Goal: Transaction & Acquisition: Book appointment/travel/reservation

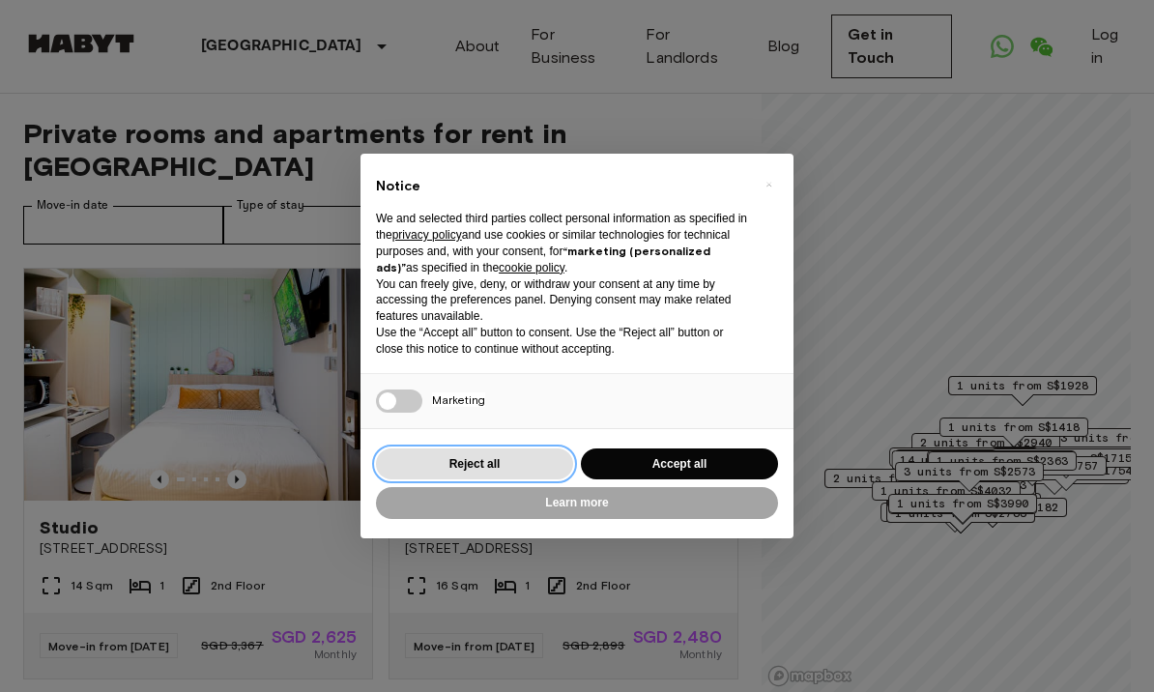
click at [514, 458] on button "Reject all" at bounding box center [474, 465] width 197 height 32
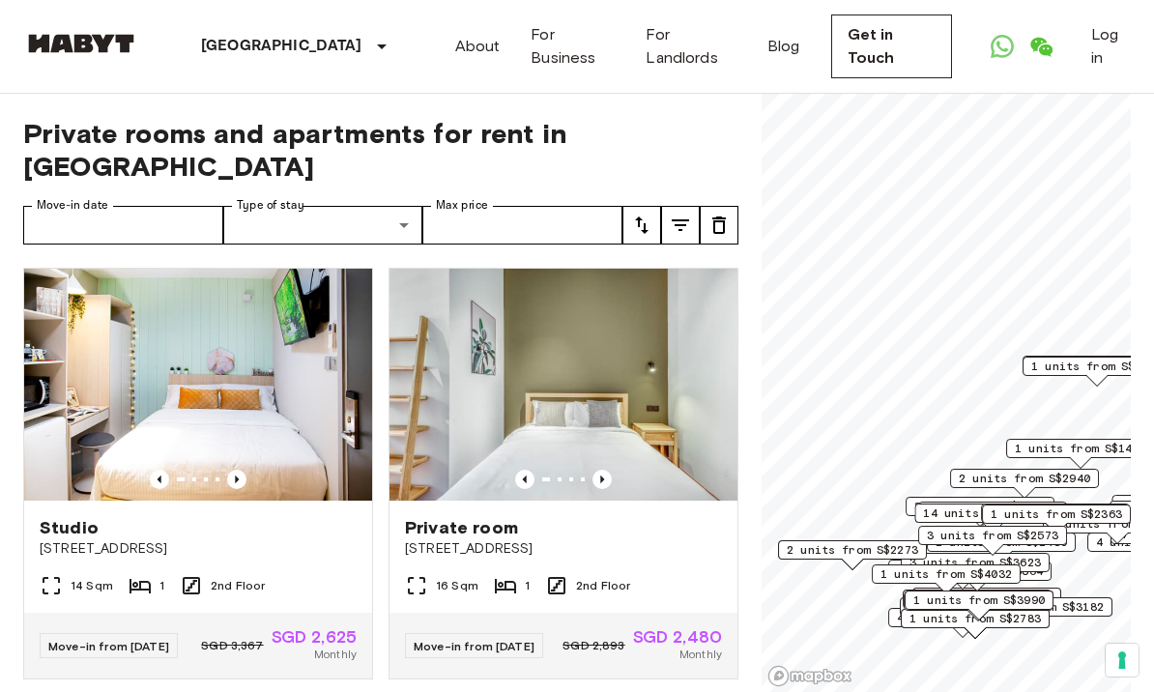
click at [596, 613] on div "Move-in from [DATE] SGD 2,893 SGD 2,480 Monthly" at bounding box center [564, 646] width 348 height 66
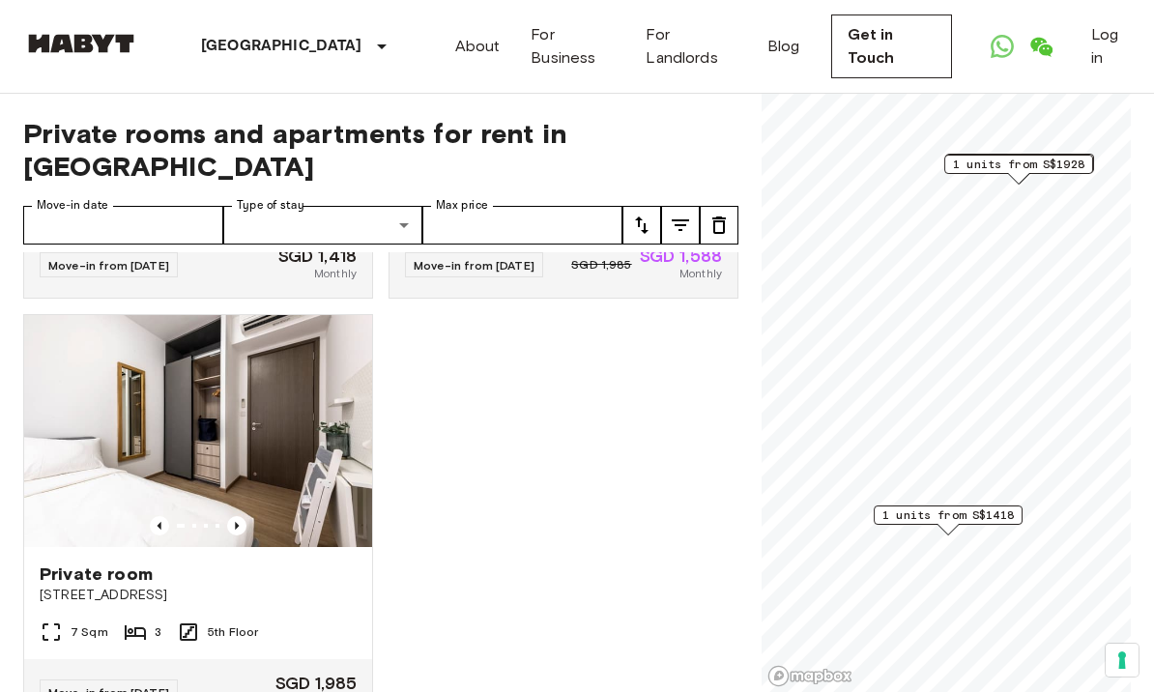
scroll to position [807, 0]
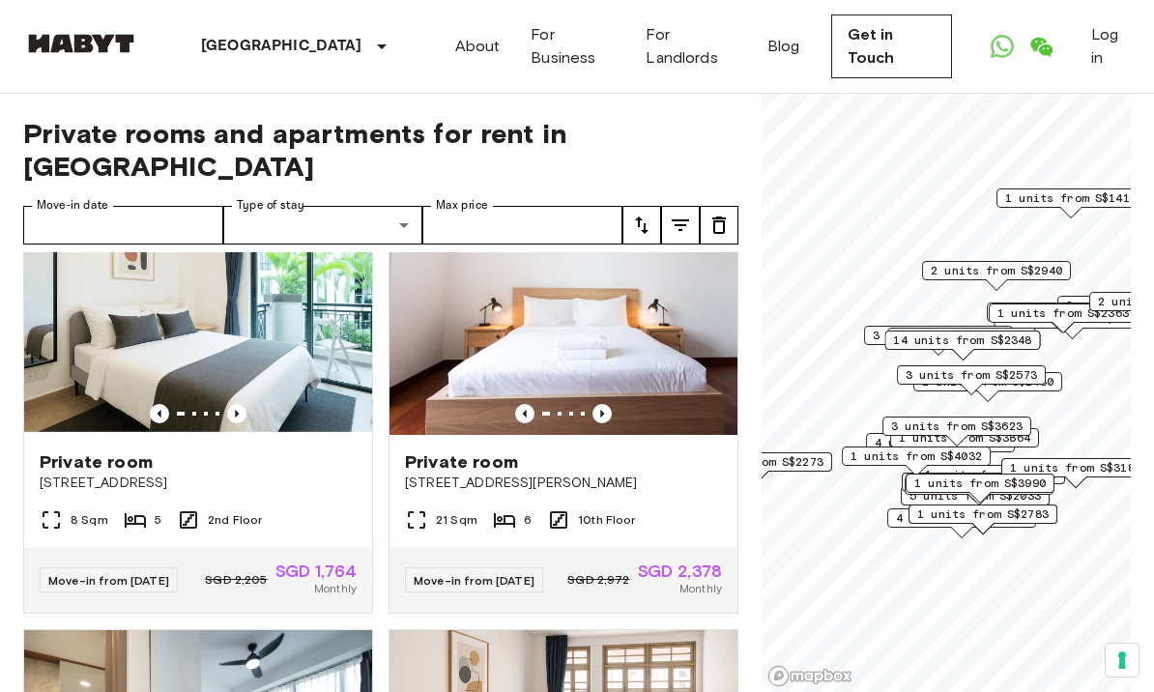
scroll to position [4779, 0]
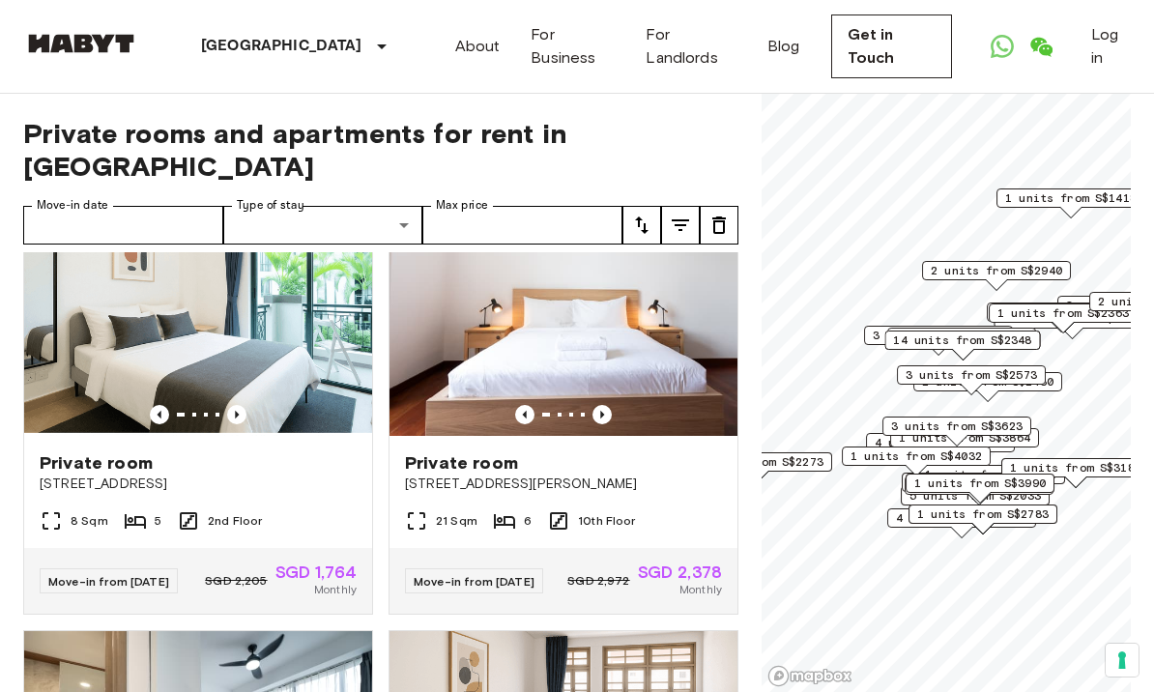
click at [238, 419] on icon "Previous image" at bounding box center [237, 415] width 4 height 8
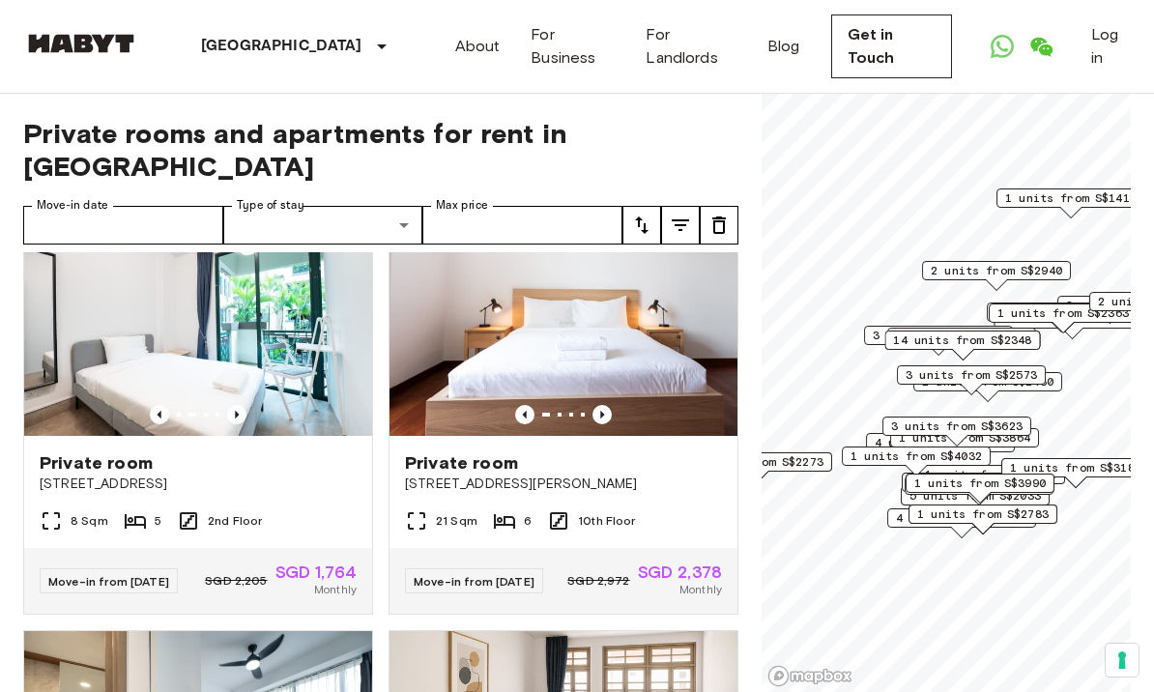
click at [237, 419] on icon "Previous image" at bounding box center [237, 415] width 4 height 8
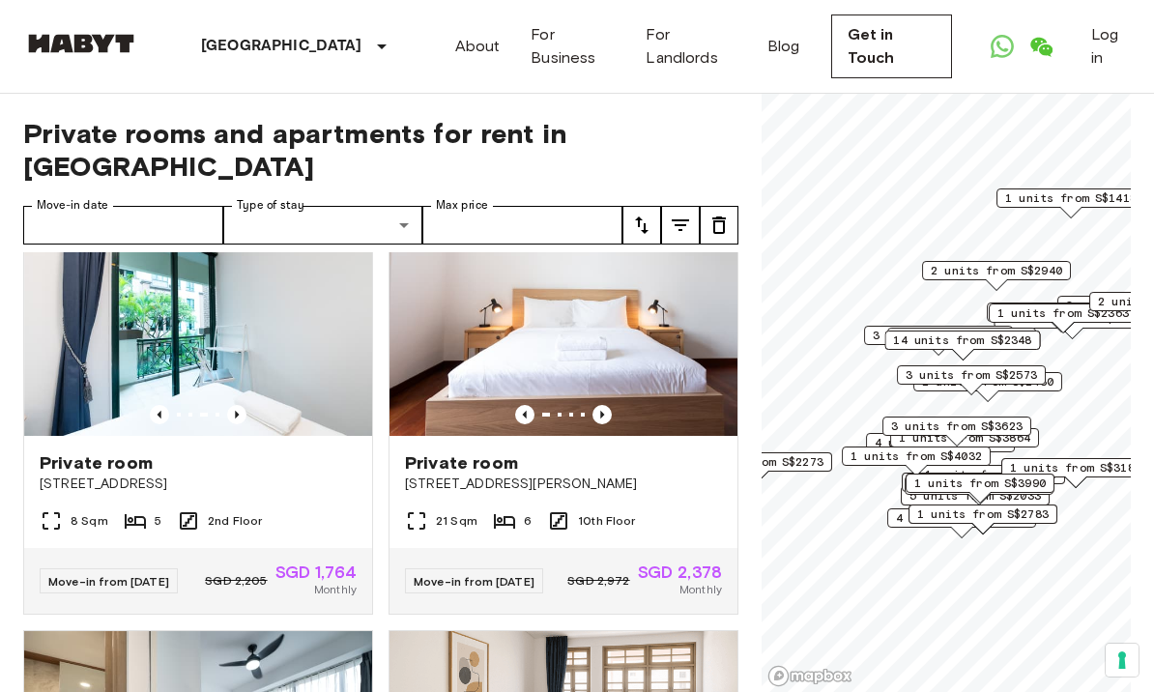
click at [236, 419] on icon "Previous image" at bounding box center [237, 415] width 4 height 8
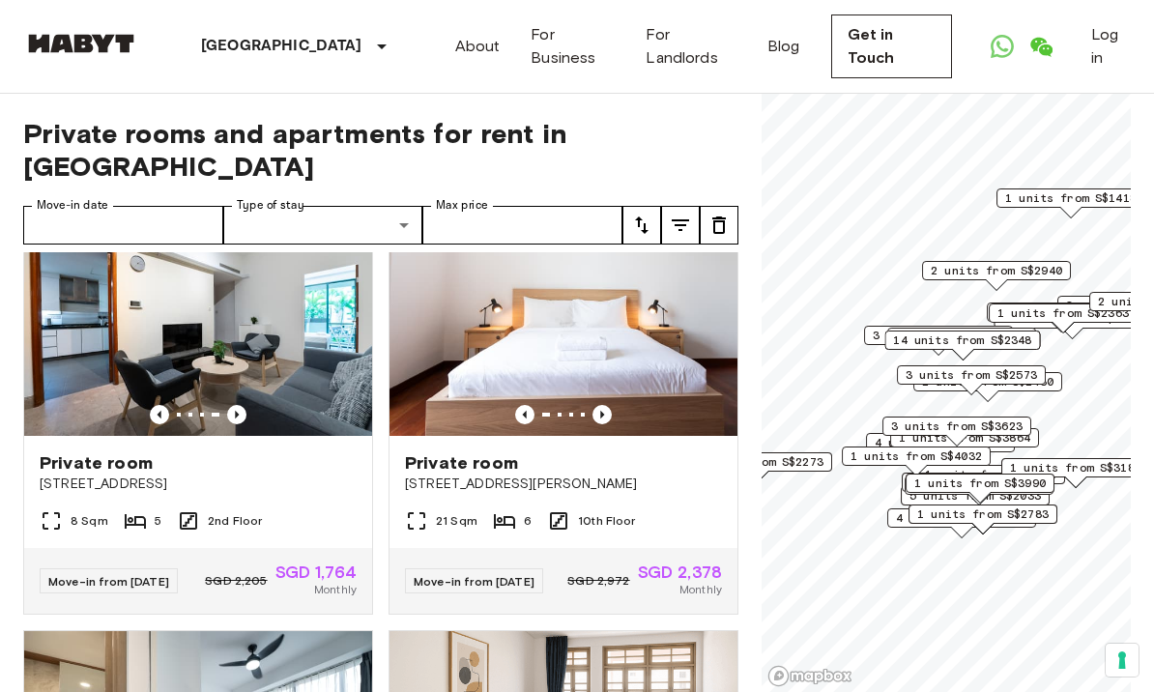
click at [236, 419] on icon "Previous image" at bounding box center [237, 415] width 4 height 8
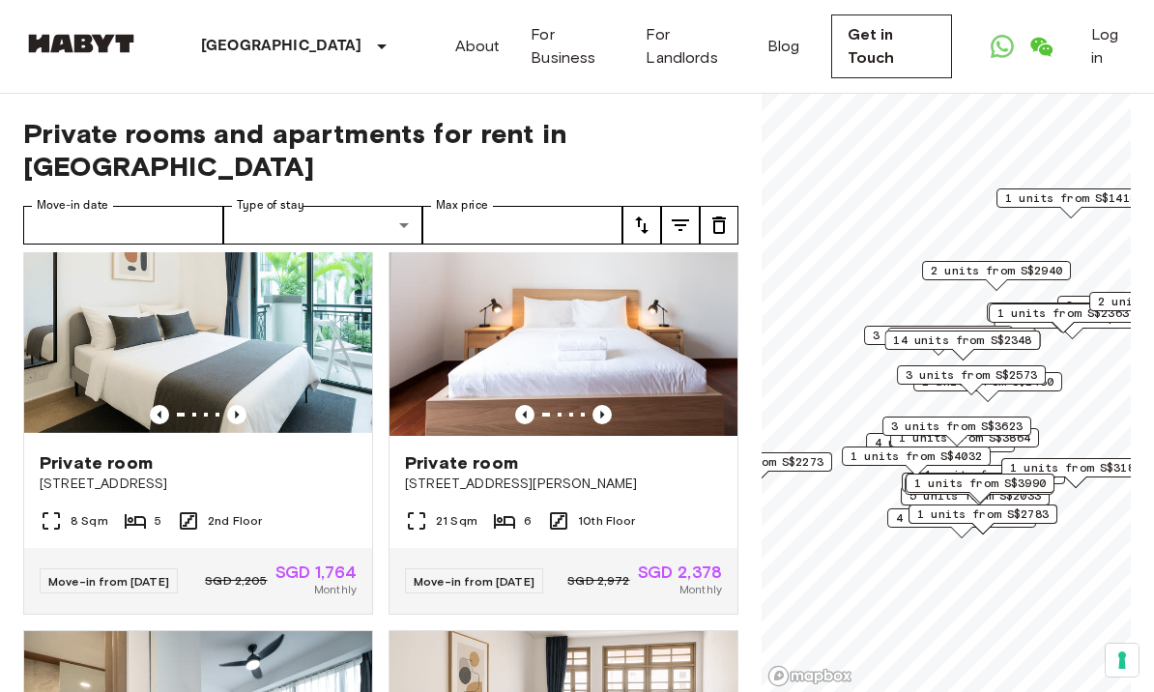
click at [246, 424] on icon "Previous image" at bounding box center [236, 414] width 19 height 19
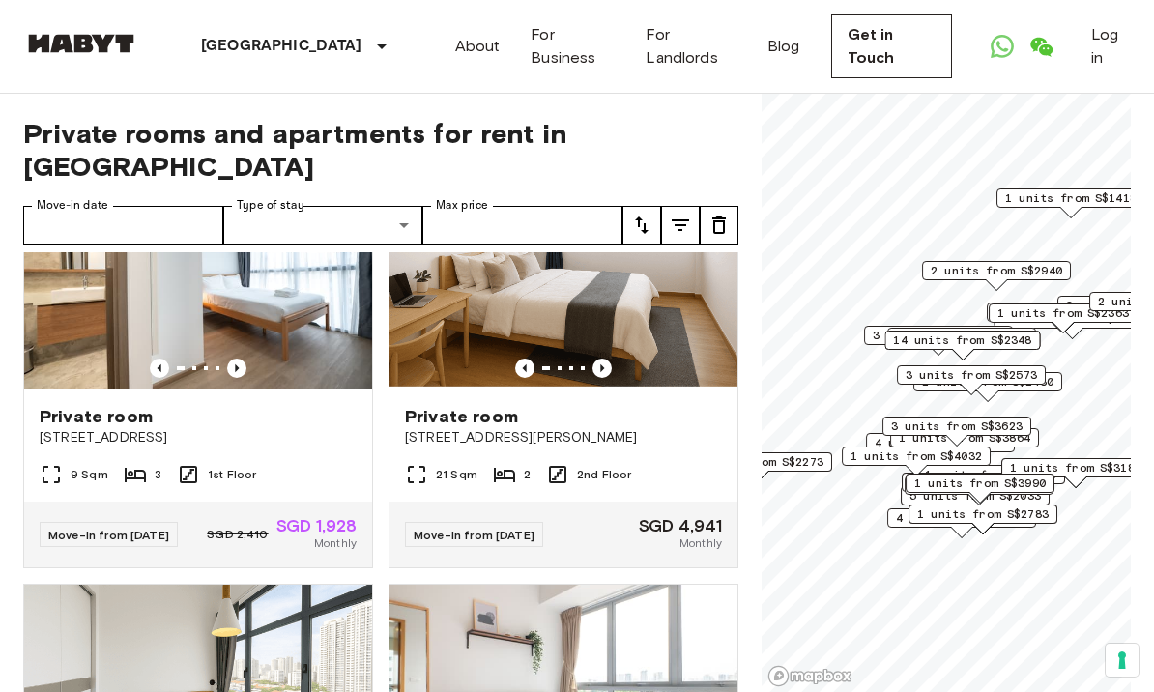
scroll to position [5254, 0]
click at [606, 377] on icon "Previous image" at bounding box center [602, 367] width 19 height 19
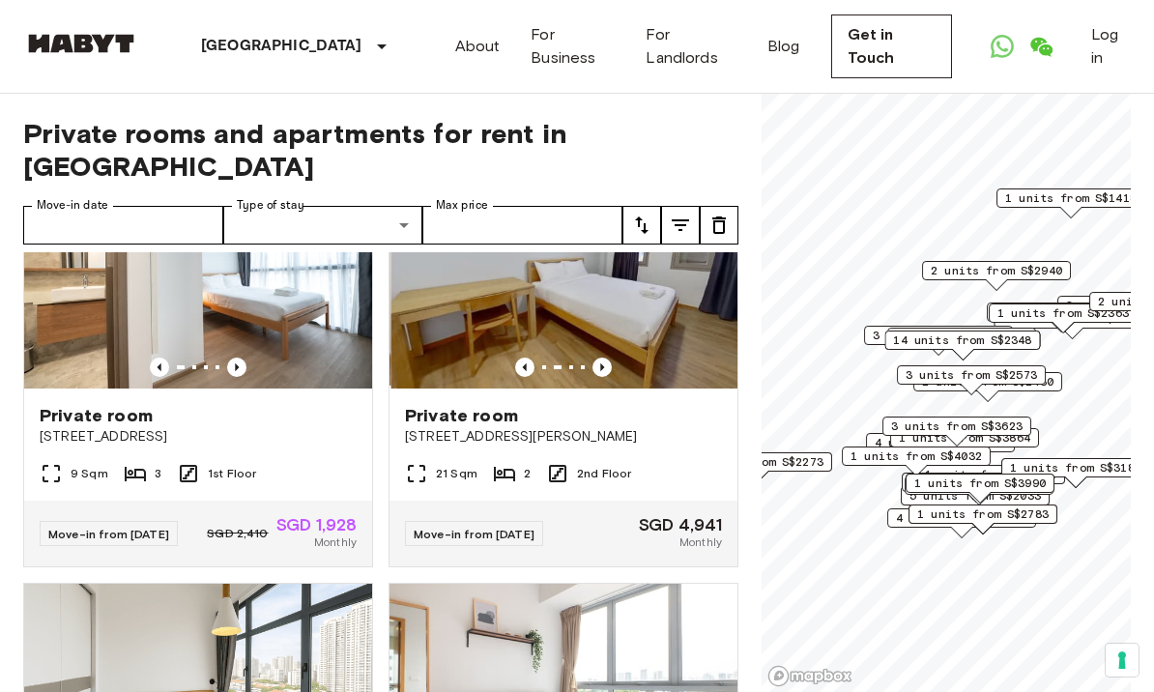
click at [608, 389] on img at bounding box center [566, 273] width 348 height 232
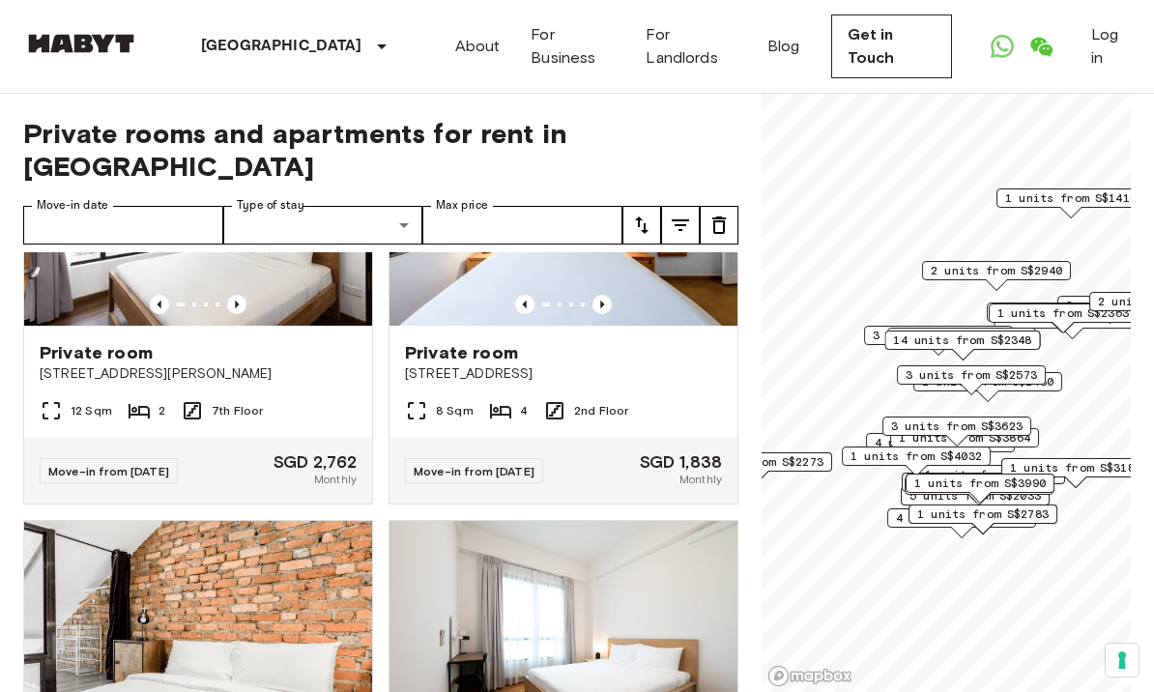
scroll to position [10018, 0]
click at [606, 325] on img at bounding box center [564, 209] width 348 height 232
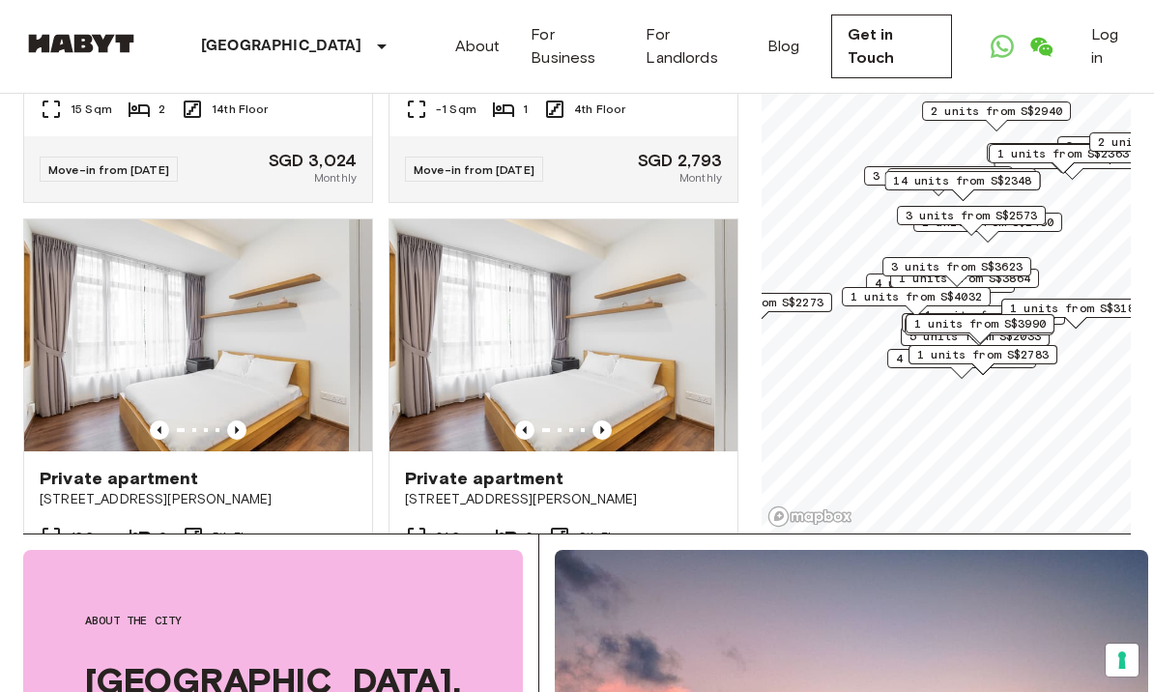
scroll to position [23767, 0]
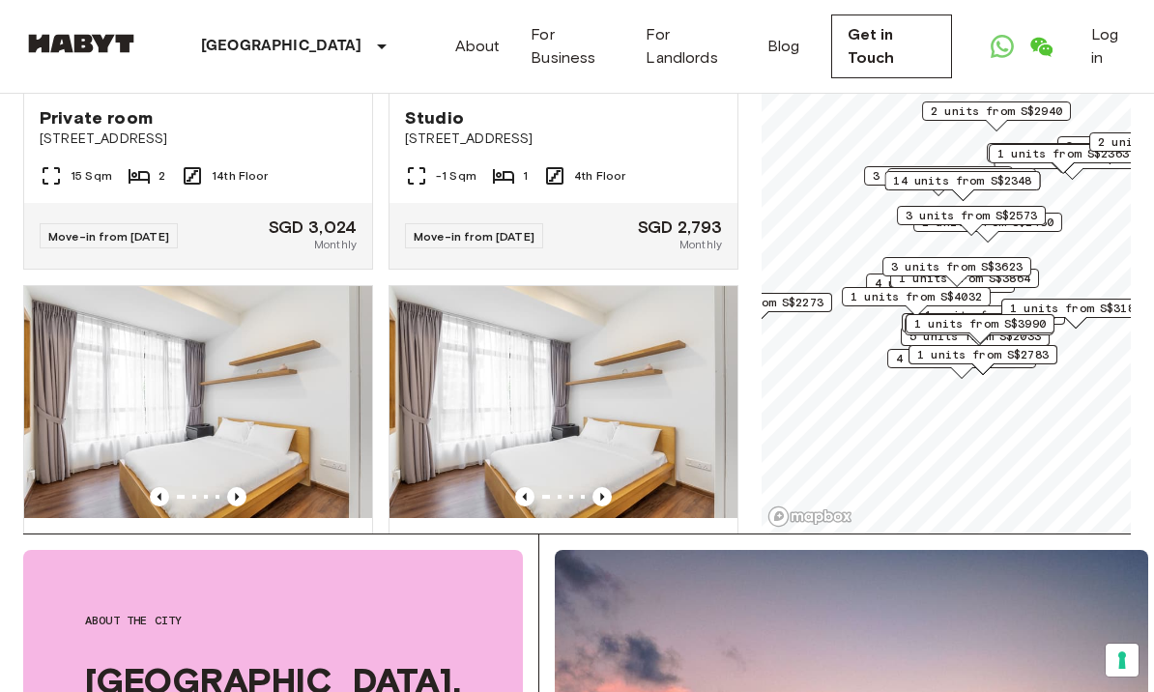
click at [609, 79] on icon "Previous image" at bounding box center [602, 69] width 19 height 19
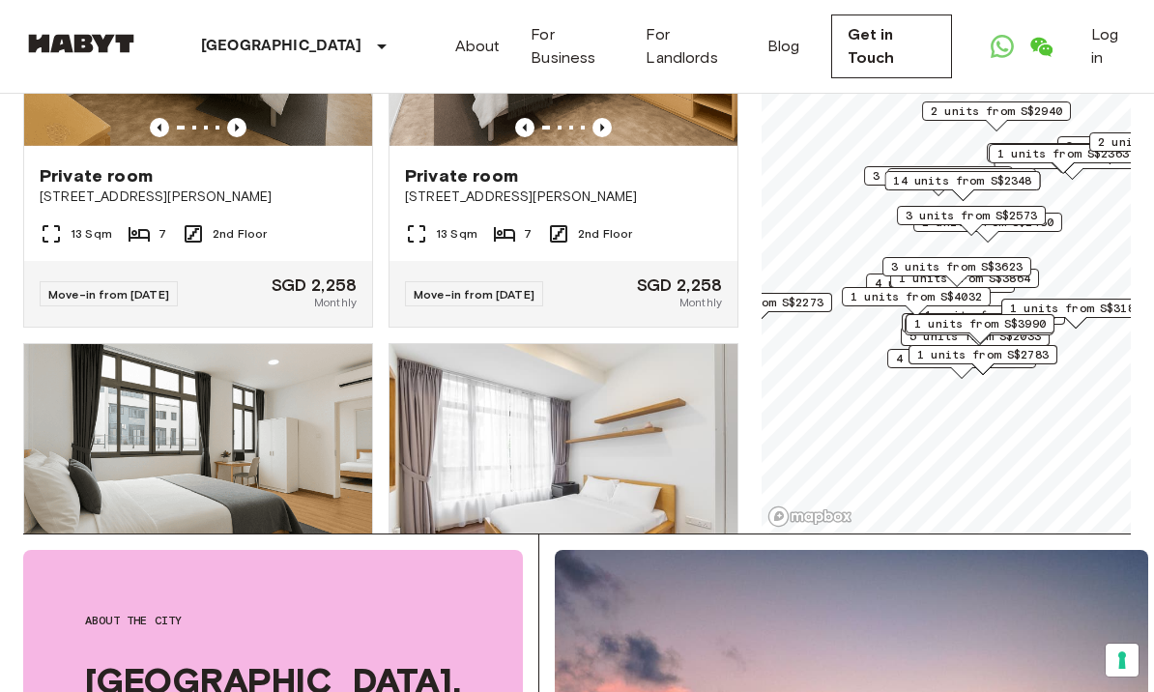
scroll to position [27127, 0]
click at [610, 138] on icon "Previous image" at bounding box center [602, 128] width 19 height 19
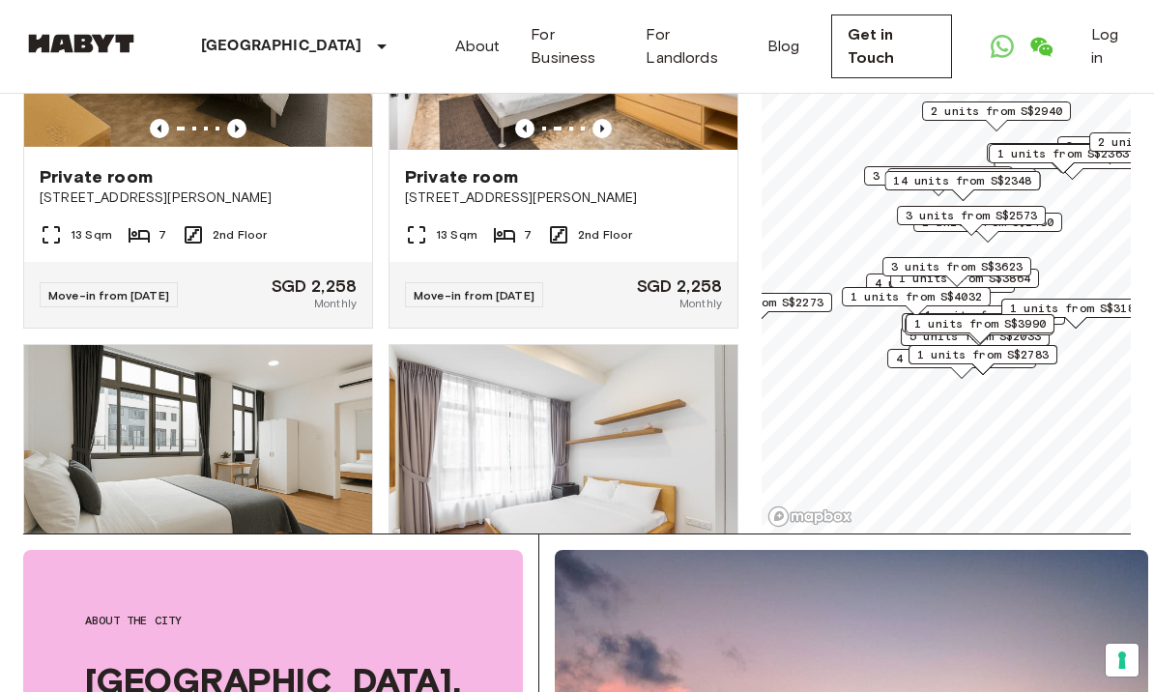
click at [611, 138] on icon "Previous image" at bounding box center [602, 128] width 19 height 19
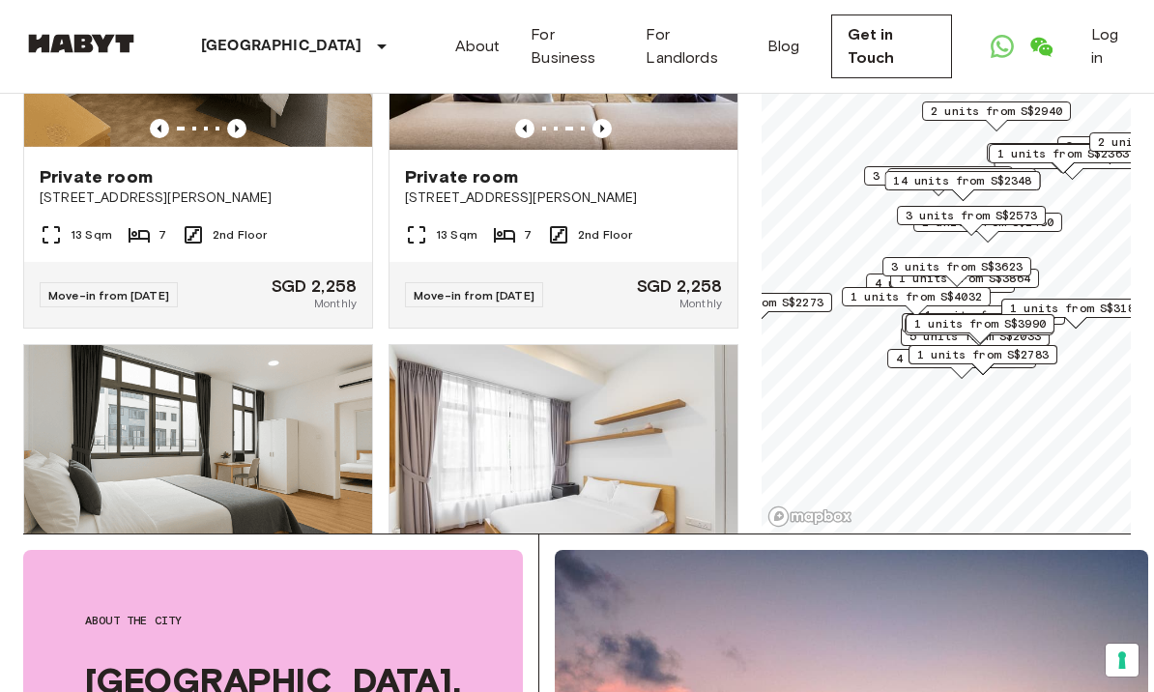
click at [604, 138] on icon "Previous image" at bounding box center [602, 128] width 19 height 19
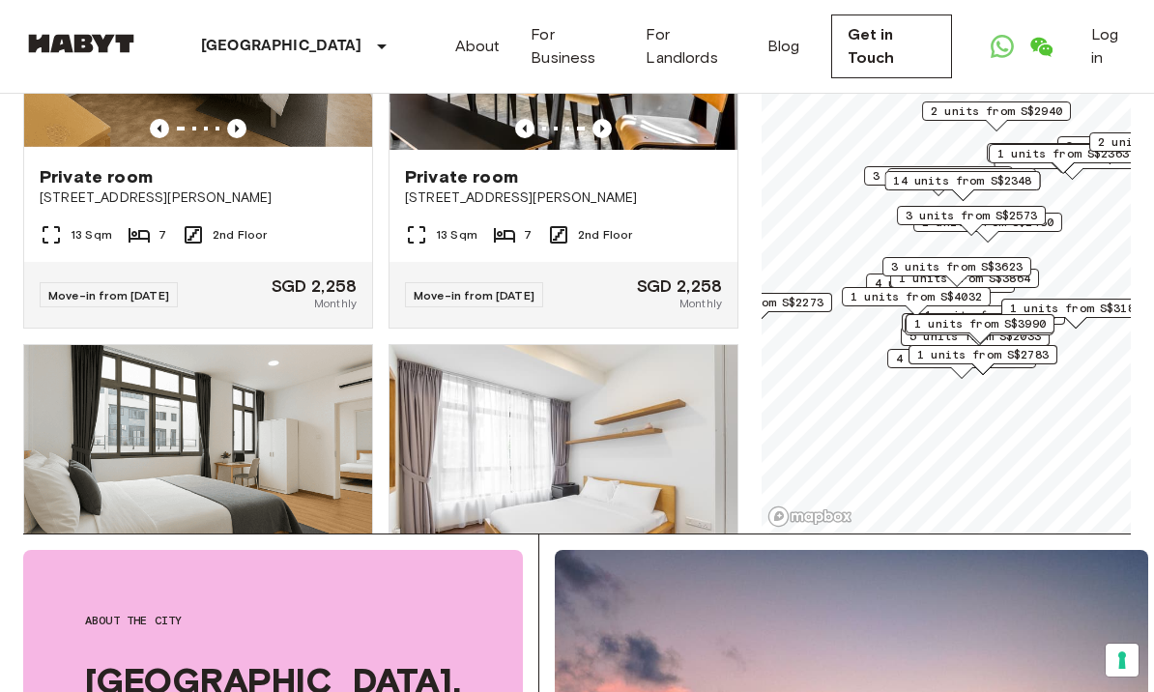
click at [611, 138] on icon "Previous image" at bounding box center [602, 128] width 19 height 19
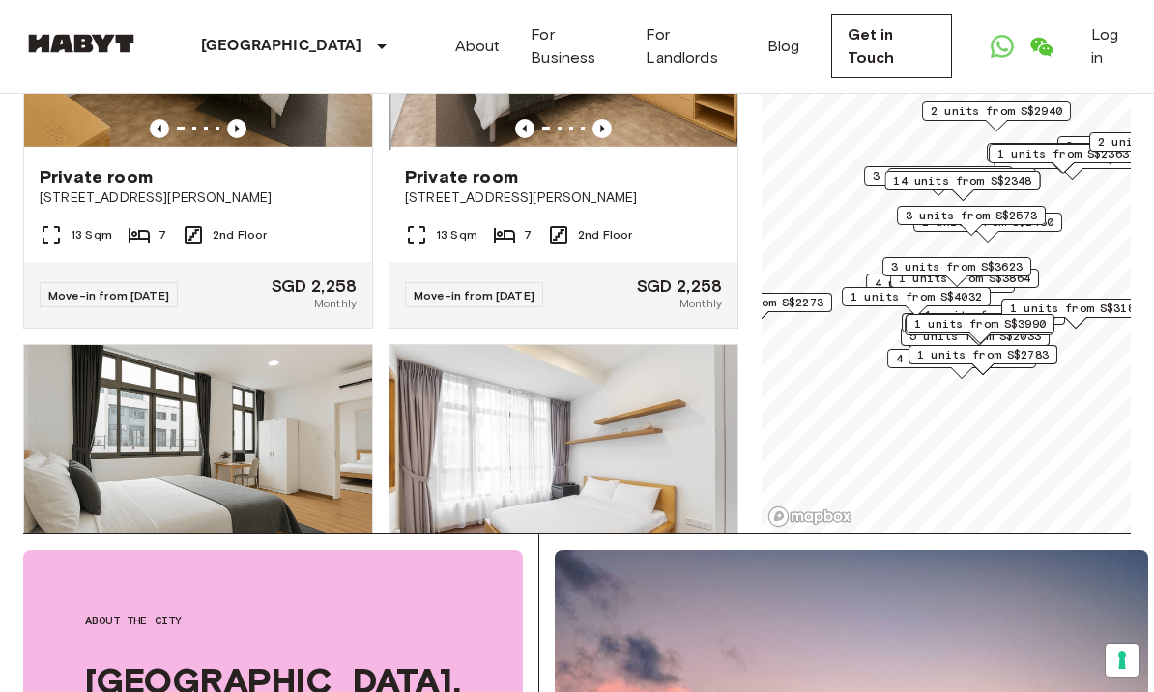
click at [609, 138] on icon "Previous image" at bounding box center [602, 128] width 19 height 19
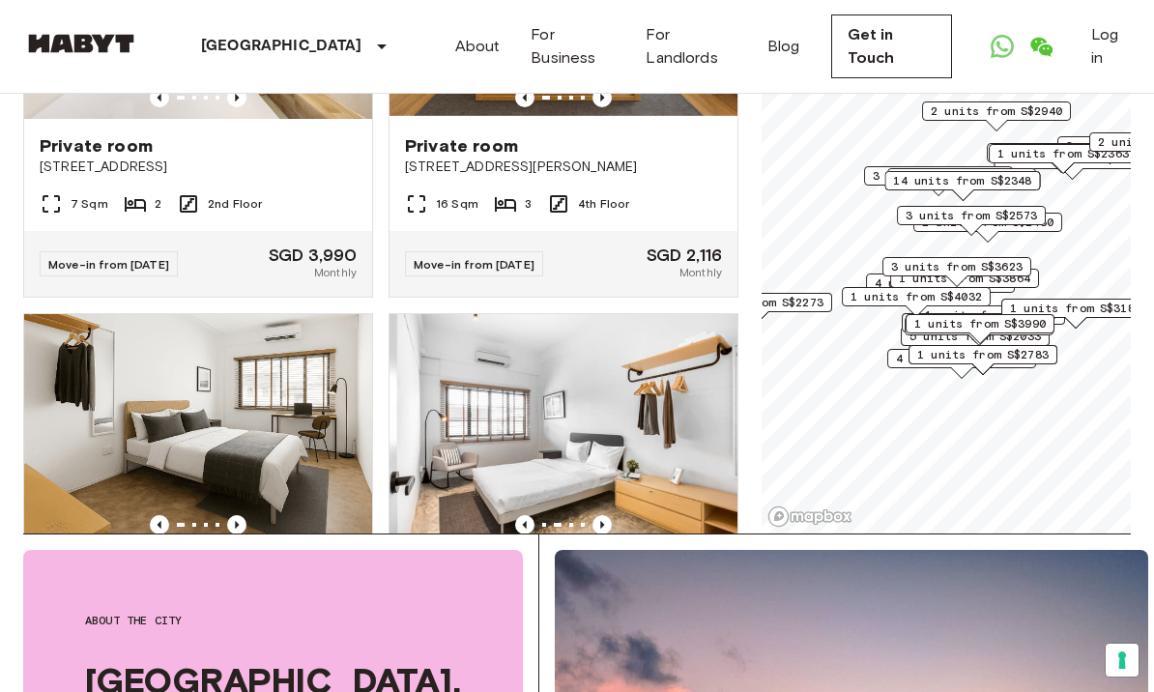
scroll to position [26724, 0]
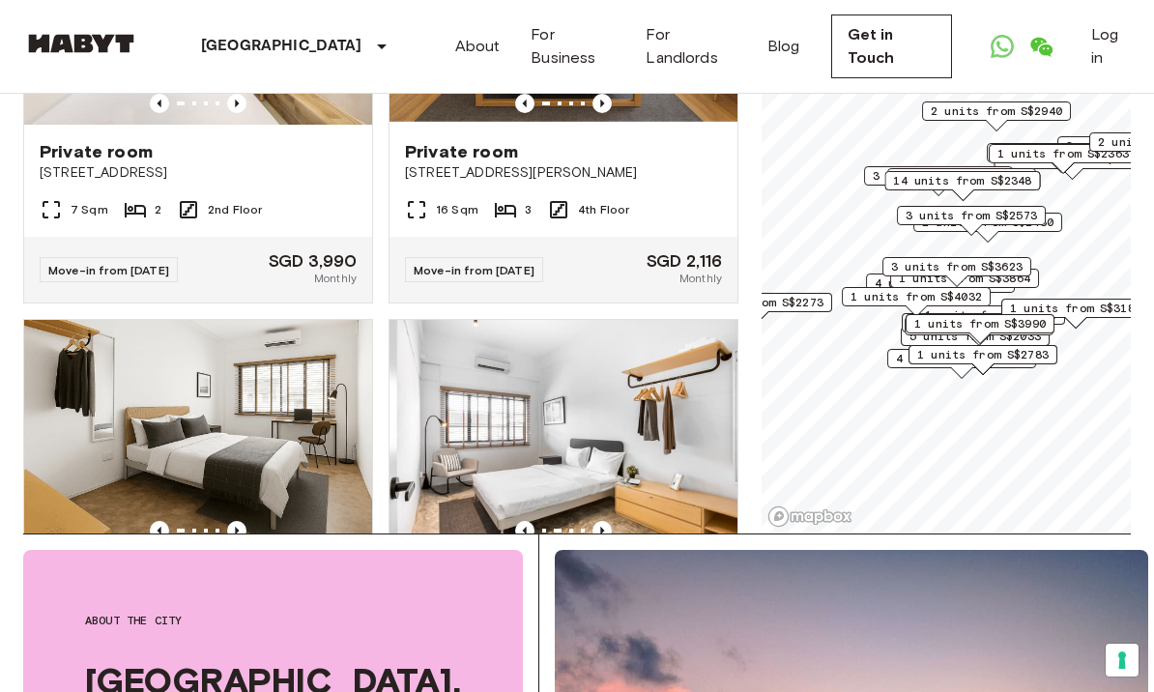
click at [609, 113] on icon "Previous image" at bounding box center [602, 103] width 19 height 19
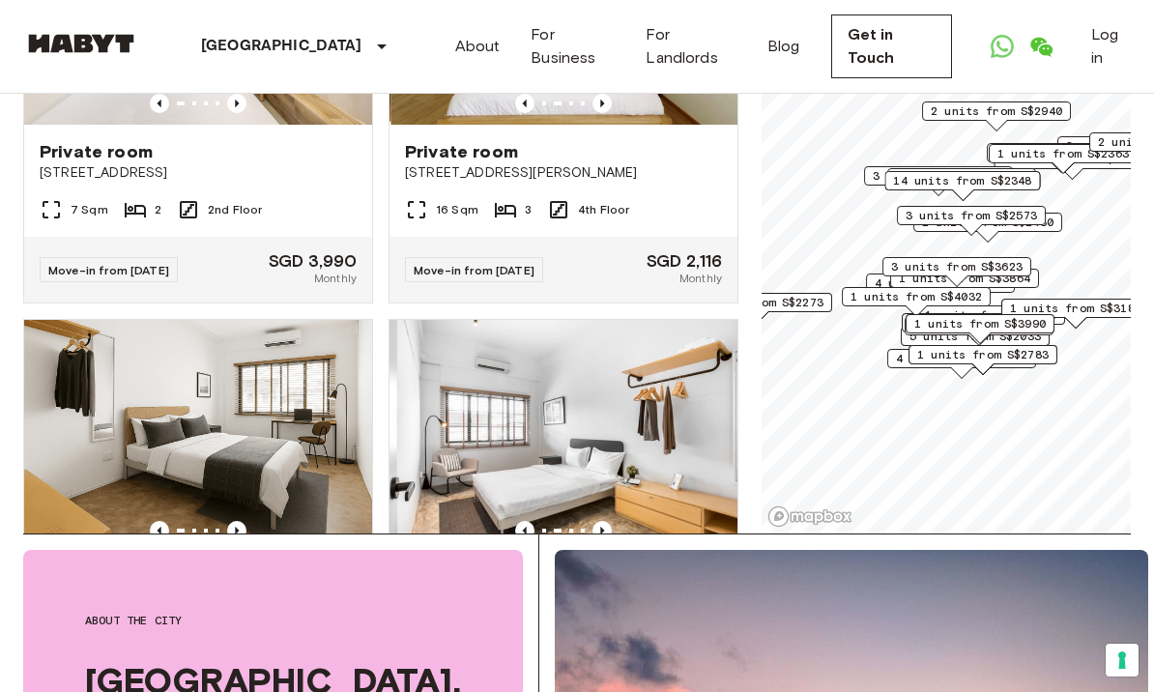
click at [605, 113] on icon "Previous image" at bounding box center [602, 103] width 19 height 19
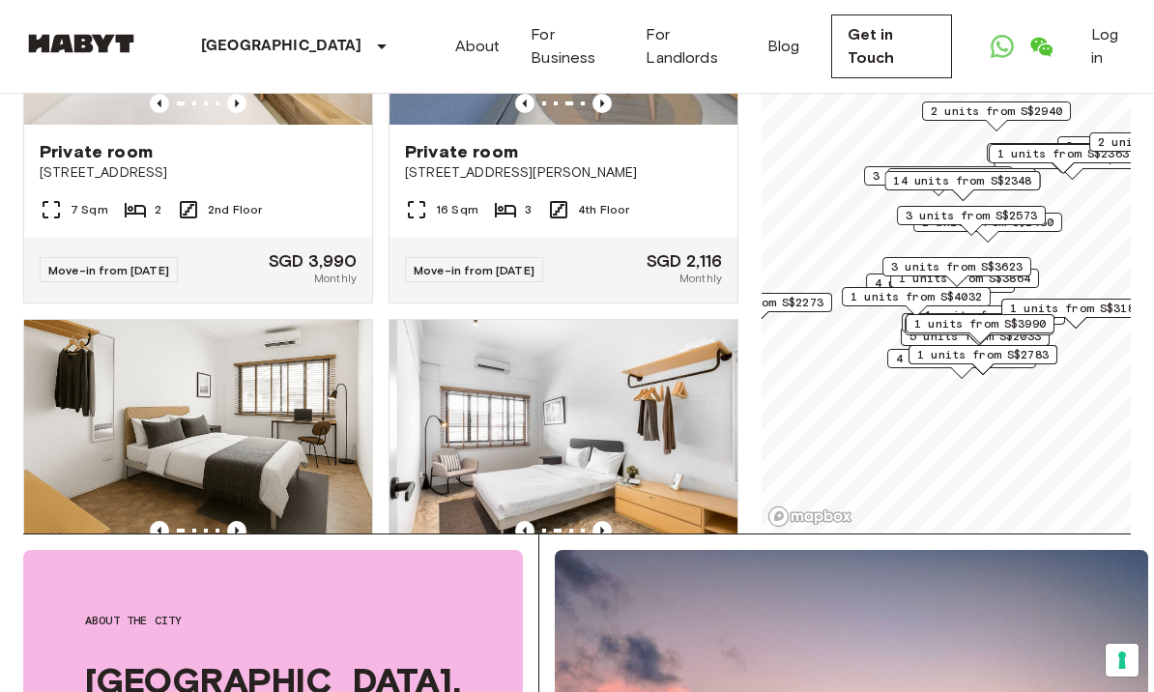
click at [607, 113] on icon "Previous image" at bounding box center [602, 103] width 19 height 19
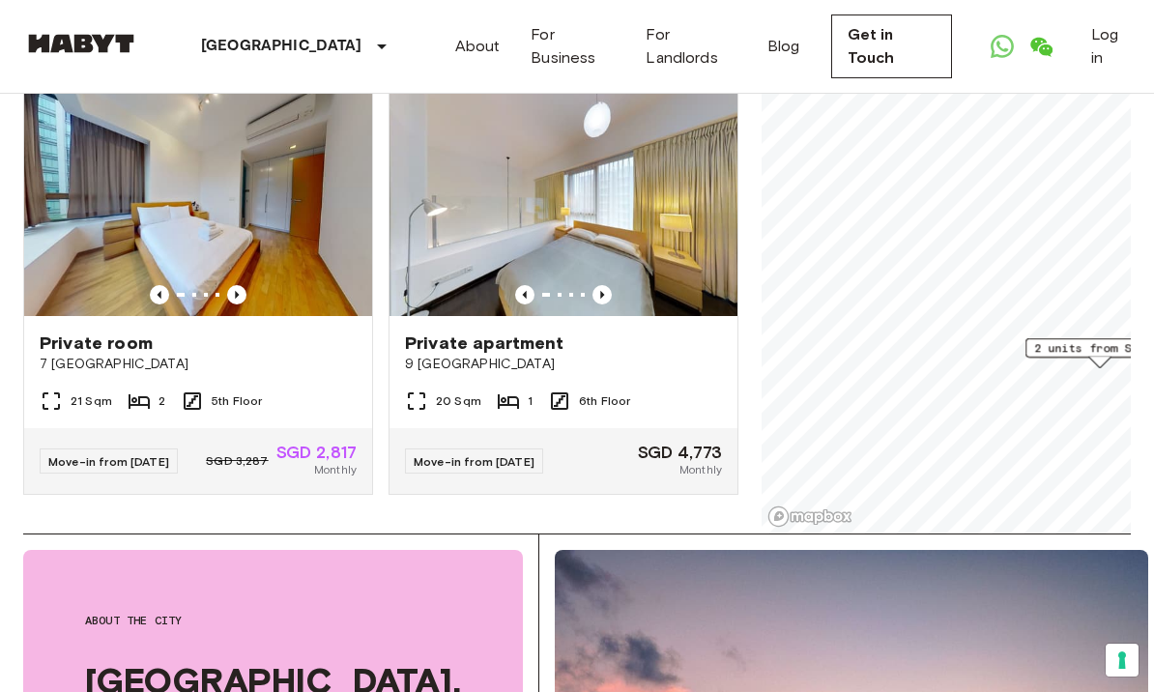
scroll to position [380, 0]
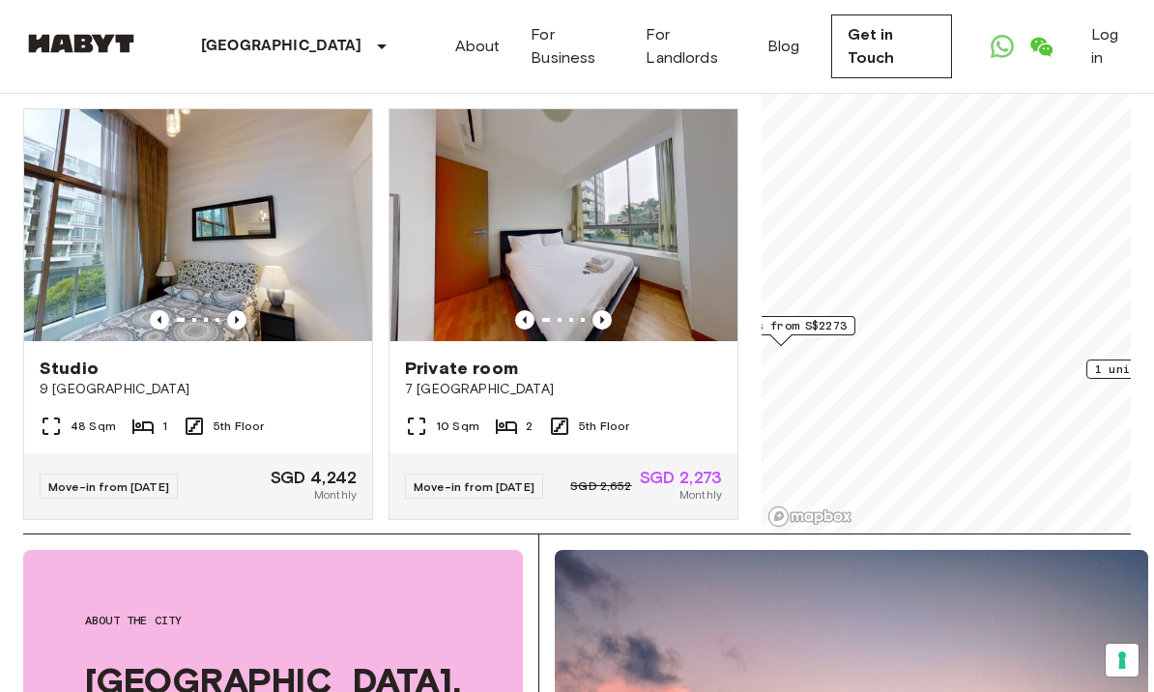
click at [835, 325] on span "2 units from S$2273" at bounding box center [780, 325] width 131 height 17
click at [1093, 384] on span "1 units from S$4032" at bounding box center [1122, 381] width 131 height 17
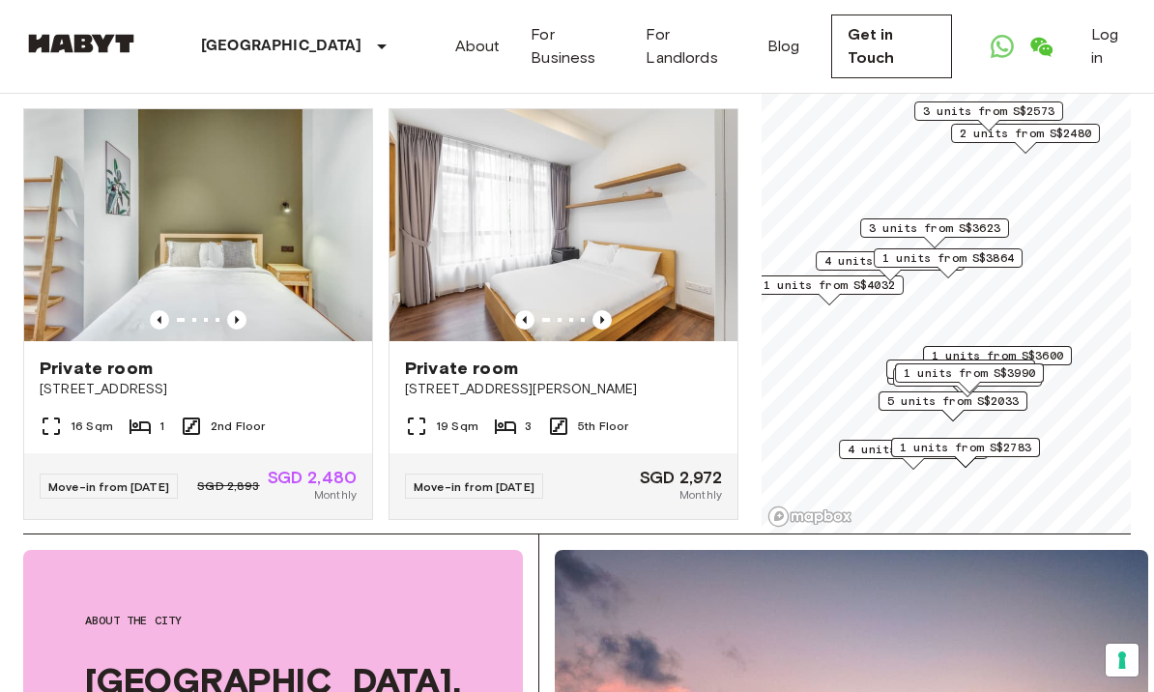
click at [984, 448] on span "1 units from S$2783" at bounding box center [965, 447] width 131 height 17
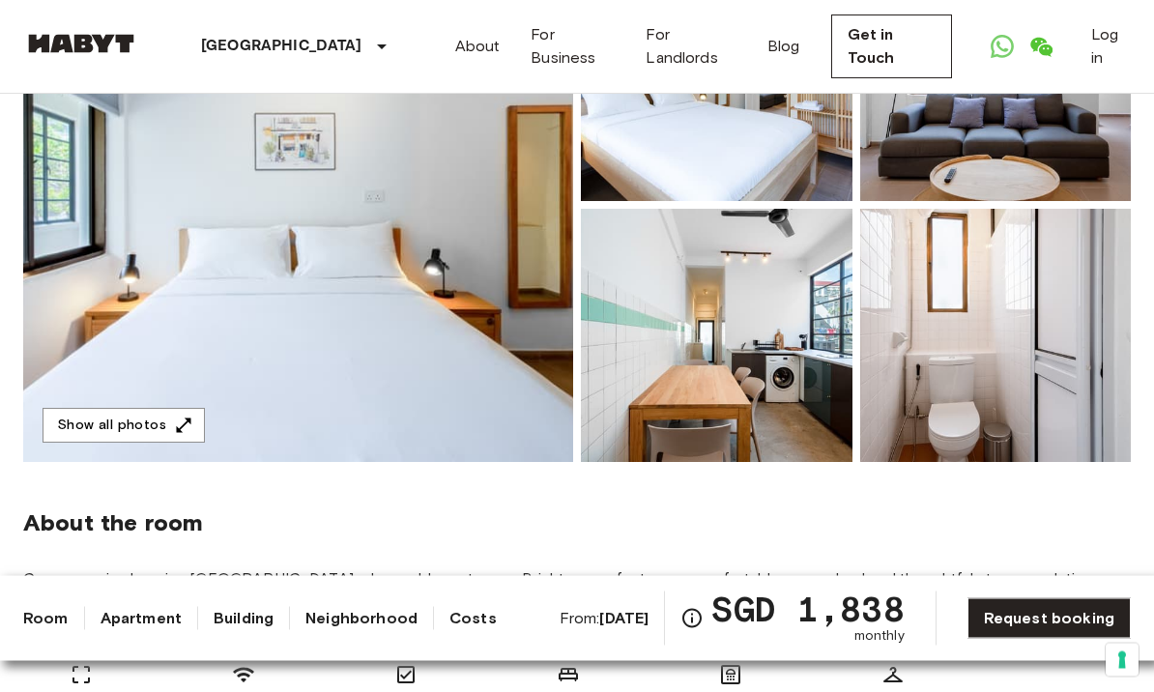
scroll to position [290, 0]
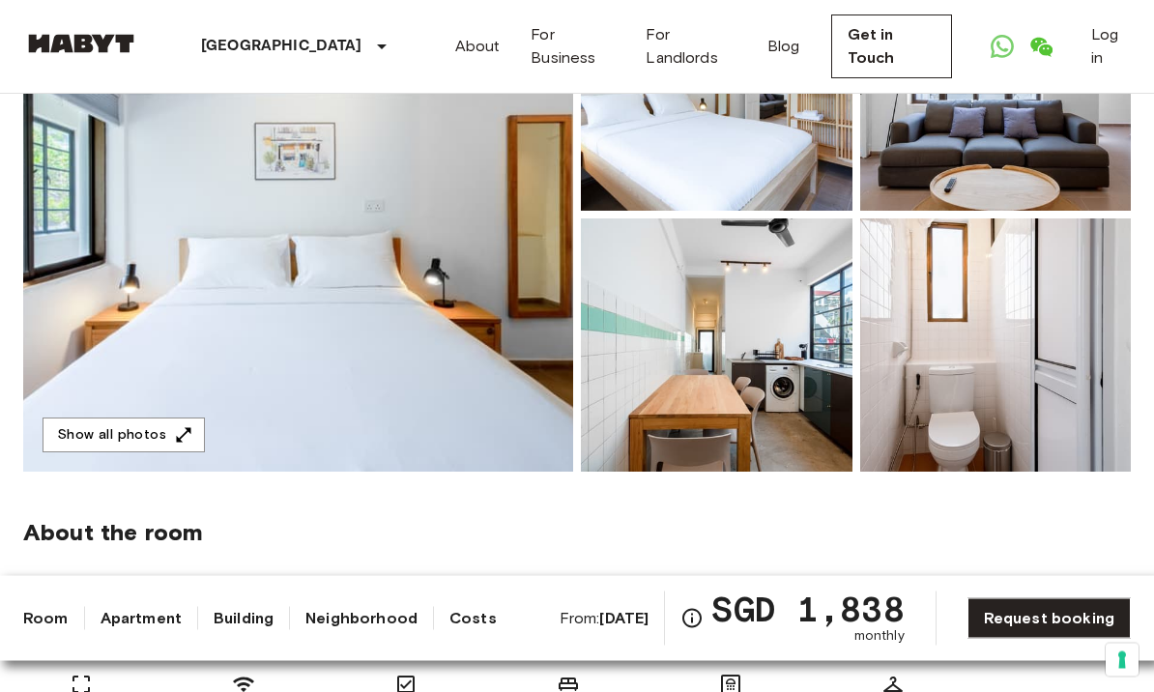
click at [809, 413] on img at bounding box center [717, 345] width 272 height 253
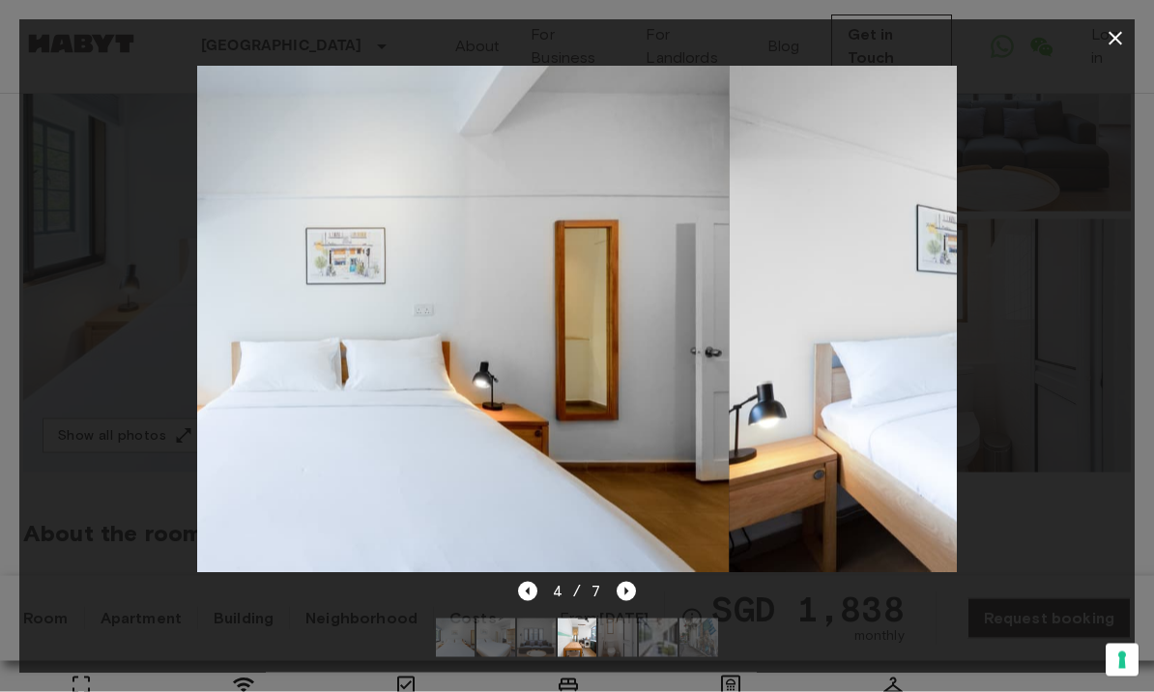
scroll to position [291, 0]
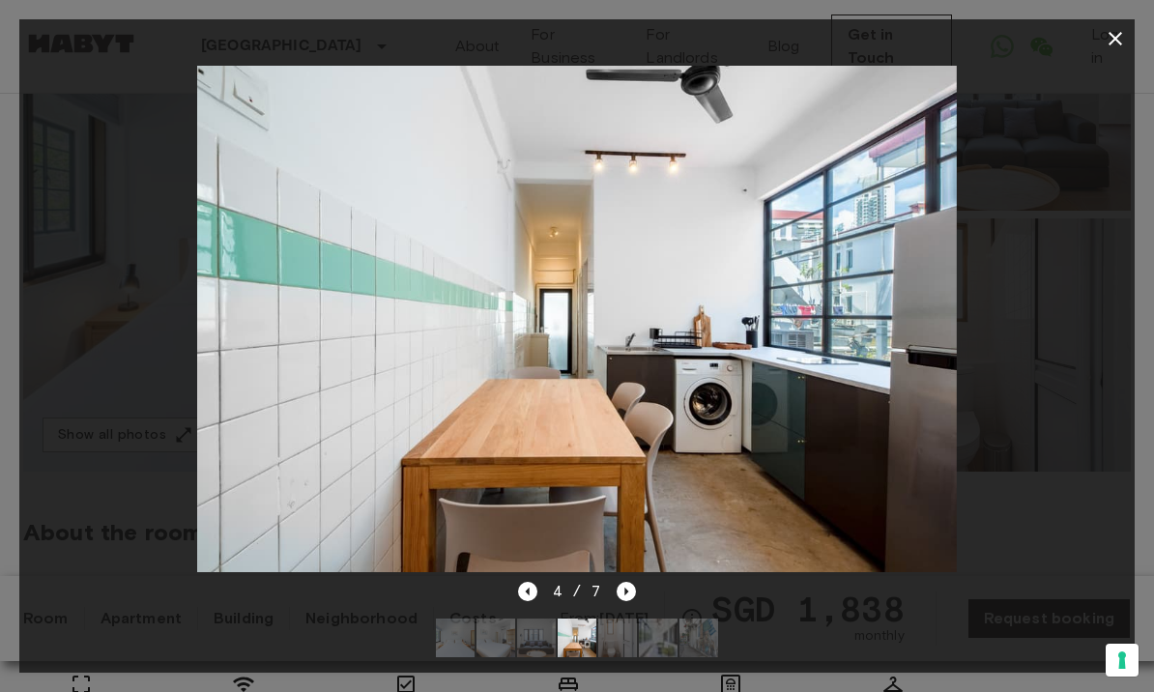
click at [1118, 41] on icon "button" at bounding box center [1116, 39] width 14 height 14
